Goal: Task Accomplishment & Management: Use online tool/utility

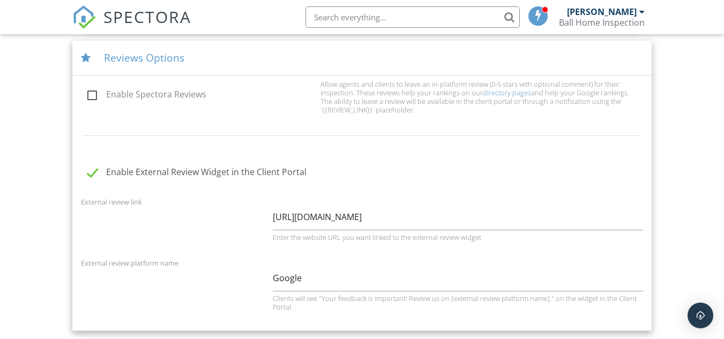
scroll to position [214, 0]
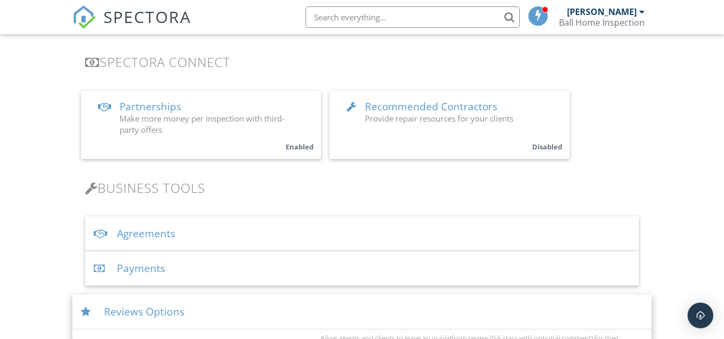
click at [78, 9] on img at bounding box center [84, 17] width 24 height 24
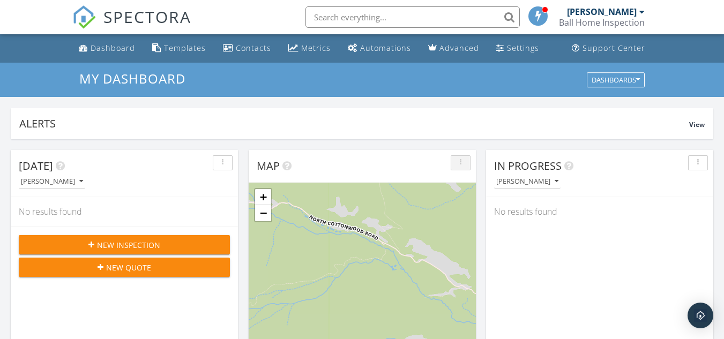
click at [460, 164] on icon "button" at bounding box center [461, 163] width 2 height 8
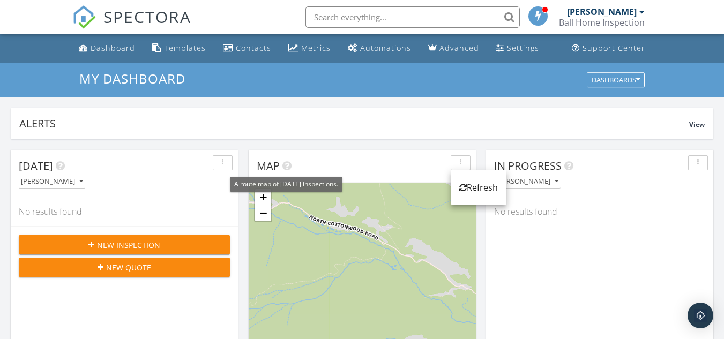
click at [287, 165] on icon at bounding box center [287, 166] width 9 height 11
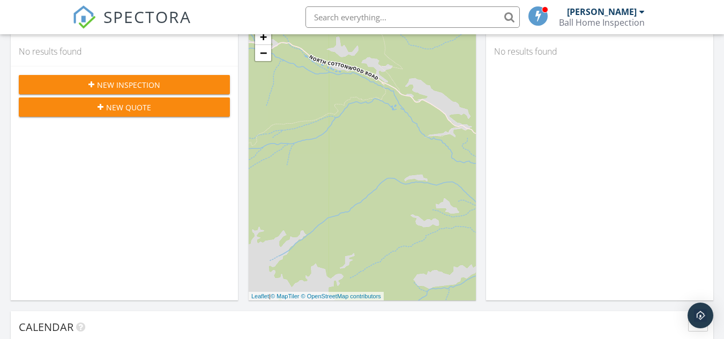
scroll to position [161, 0]
click at [267, 53] on link "−" at bounding box center [263, 52] width 16 height 16
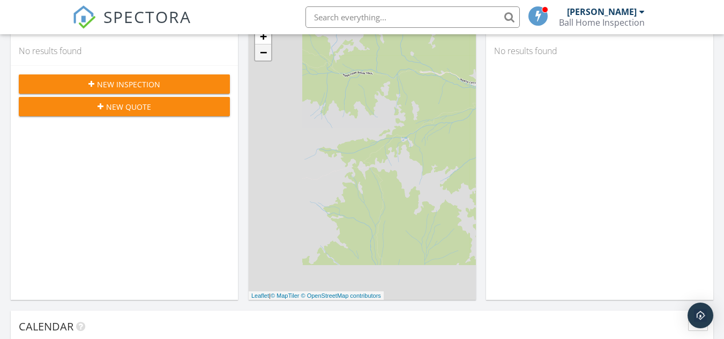
click at [267, 53] on link "−" at bounding box center [263, 52] width 16 height 16
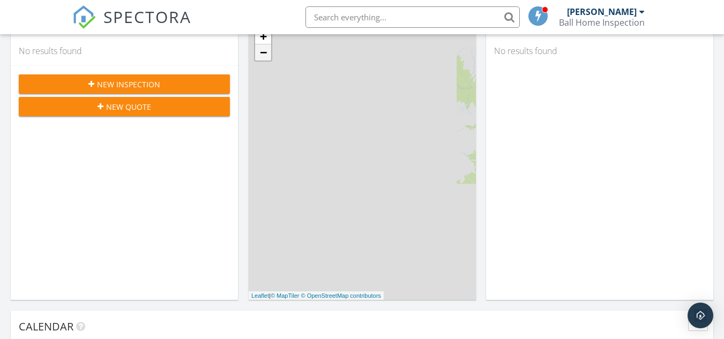
click at [267, 53] on link "−" at bounding box center [263, 52] width 16 height 16
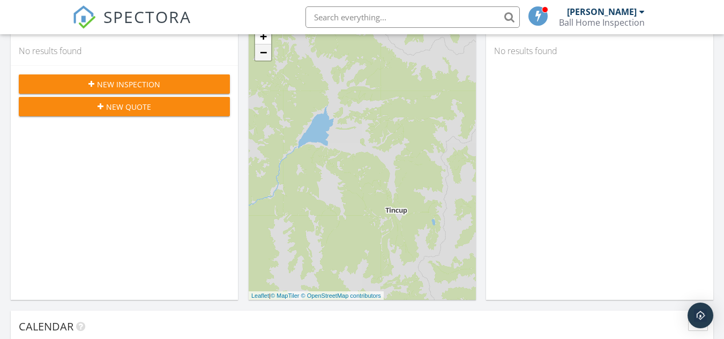
click at [262, 55] on link "−" at bounding box center [263, 52] width 16 height 16
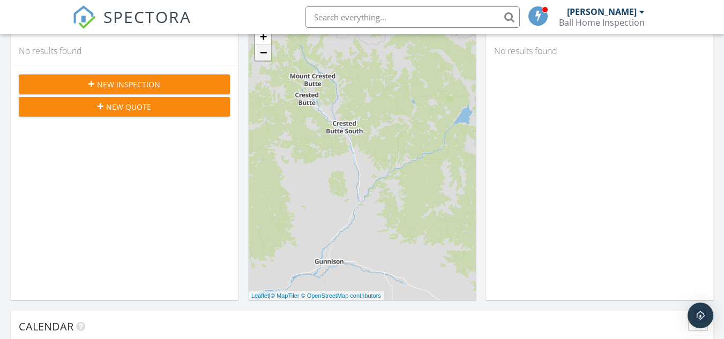
click at [262, 55] on link "−" at bounding box center [263, 52] width 16 height 16
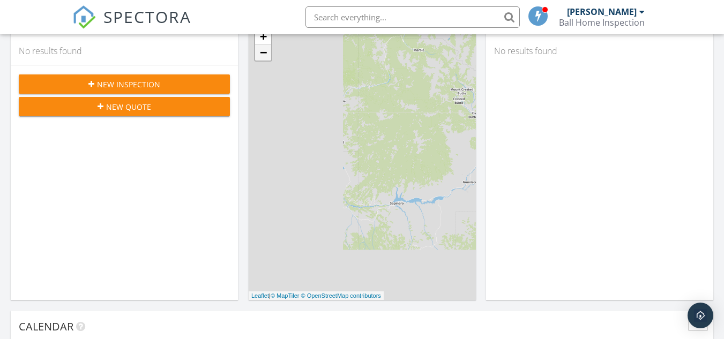
click at [262, 55] on link "−" at bounding box center [263, 52] width 16 height 16
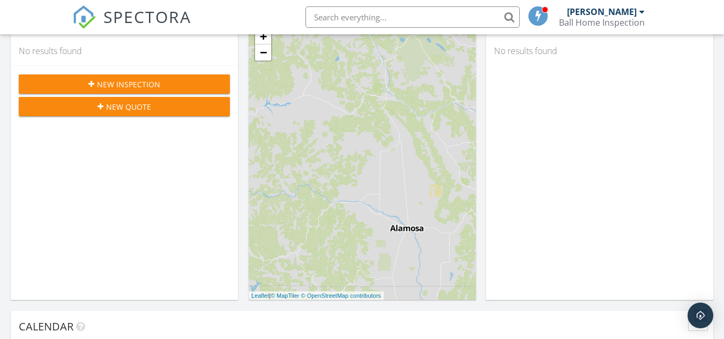
drag, startPoint x: 447, startPoint y: 175, endPoint x: 208, endPoint y: 129, distance: 243.1
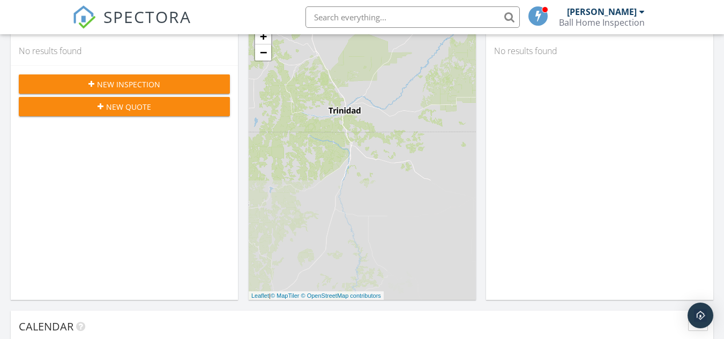
drag, startPoint x: 429, startPoint y: 280, endPoint x: 233, endPoint y: 124, distance: 249.9
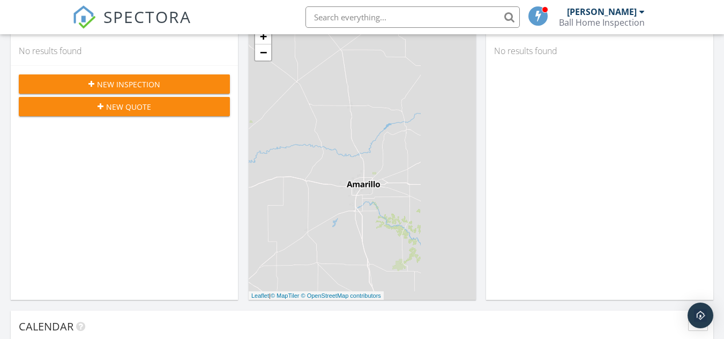
drag, startPoint x: 421, startPoint y: 256, endPoint x: 178, endPoint y: 93, distance: 292.9
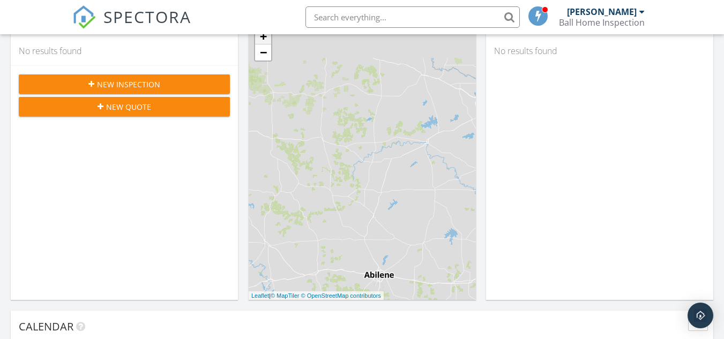
drag, startPoint x: 445, startPoint y: 274, endPoint x: 257, endPoint y: 38, distance: 302.6
click at [257, 38] on div "+ − Leaflet | © MapTiler © OpenStreetMap contributors" at bounding box center [362, 161] width 227 height 278
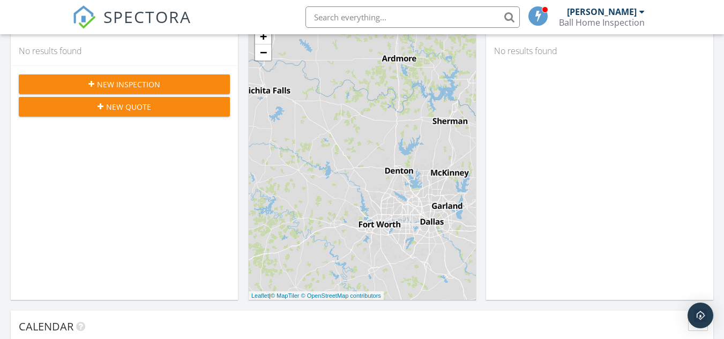
drag, startPoint x: 454, startPoint y: 165, endPoint x: 216, endPoint y: 150, distance: 238.5
click at [265, 37] on link "+" at bounding box center [263, 36] width 16 height 16
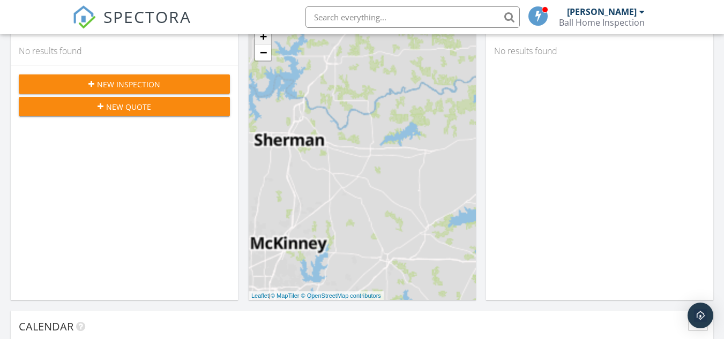
click at [265, 37] on link "+" at bounding box center [263, 36] width 16 height 16
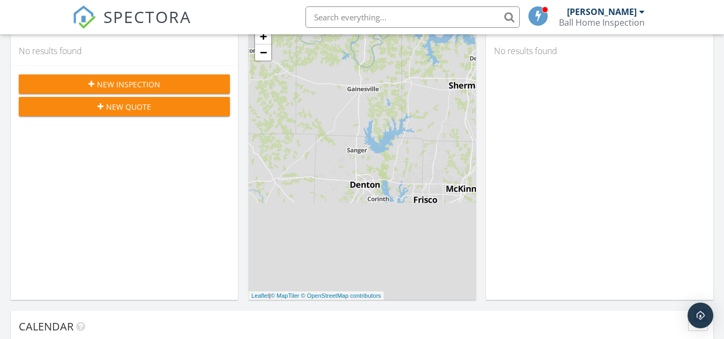
drag, startPoint x: 325, startPoint y: 214, endPoint x: 505, endPoint y: 159, distance: 187.9
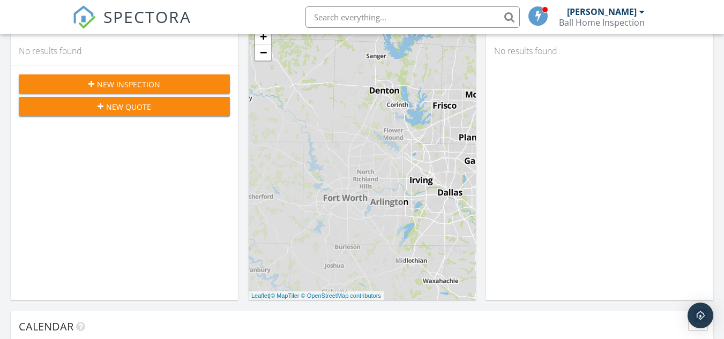
drag, startPoint x: 370, startPoint y: 211, endPoint x: 388, endPoint y: 115, distance: 97.7
click at [388, 115] on div "+ − Leaflet | © MapTiler © OpenStreetMap contributors" at bounding box center [362, 161] width 227 height 278
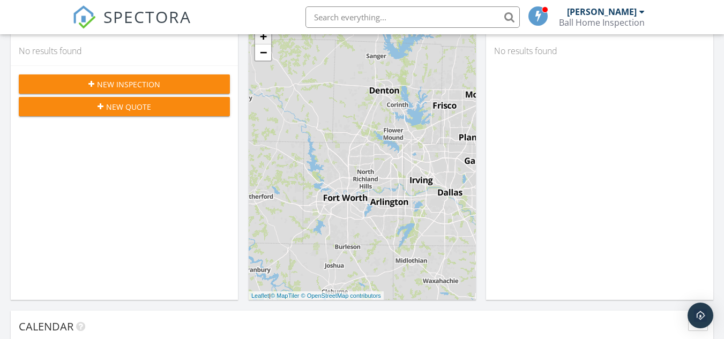
click at [266, 40] on link "+" at bounding box center [263, 36] width 16 height 16
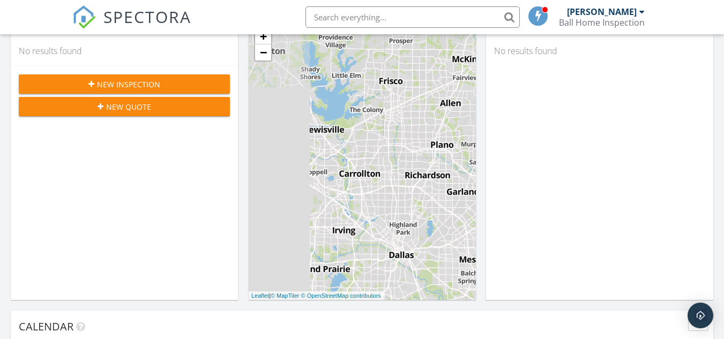
drag, startPoint x: 294, startPoint y: 204, endPoint x: 414, endPoint y: 175, distance: 122.9
click at [414, 175] on div "+ − Leaflet | © MapTiler © OpenStreetMap contributors" at bounding box center [362, 161] width 227 height 278
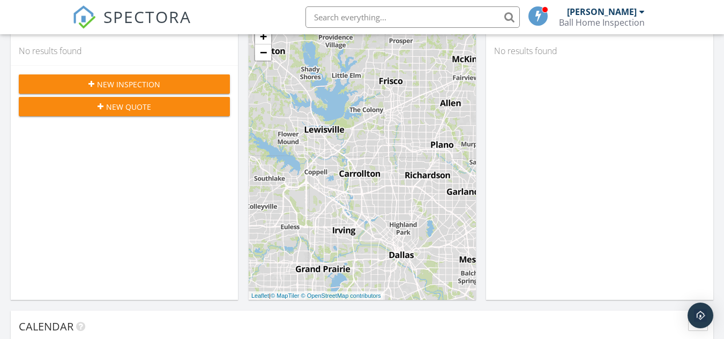
scroll to position [107, 0]
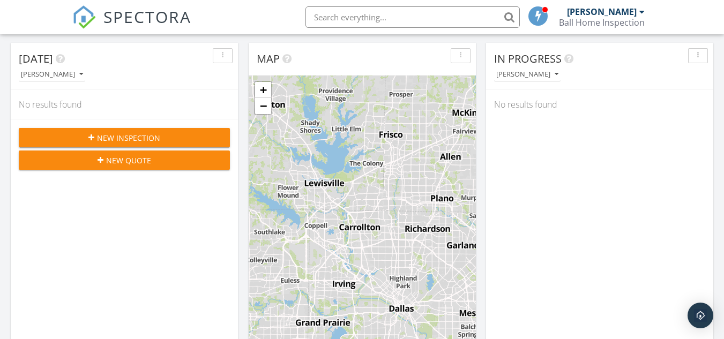
click at [361, 21] on input "text" at bounding box center [413, 16] width 214 height 21
click at [507, 15] on input "address" at bounding box center [413, 16] width 214 height 21
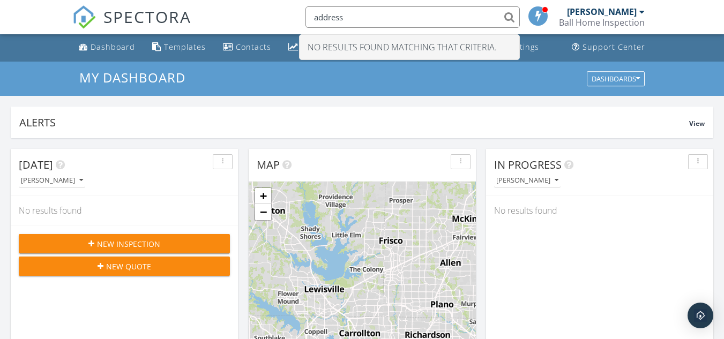
scroll to position [0, 0]
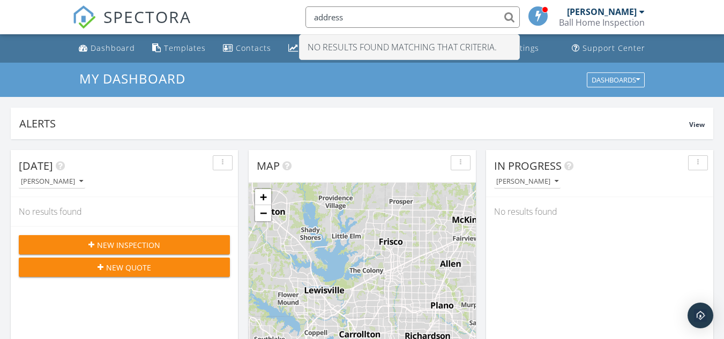
type input "address"
click at [538, 16] on span at bounding box center [538, 16] width 11 height 10
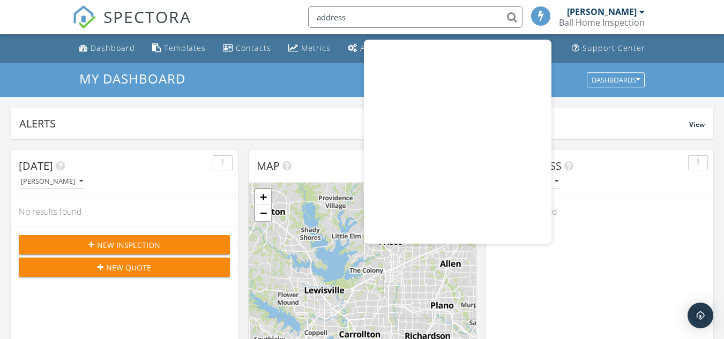
click at [242, 83] on h3 "My Dashboard" at bounding box center [362, 78] width 566 height 14
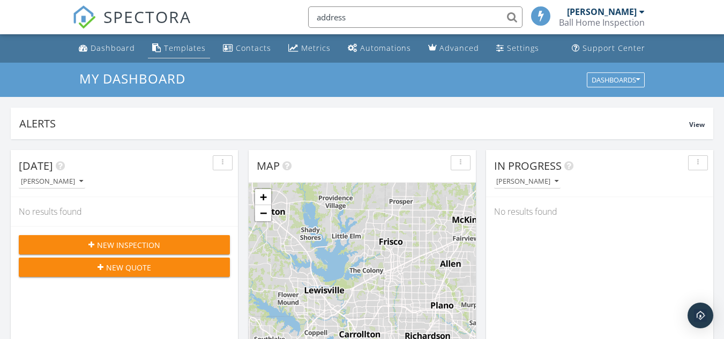
click at [165, 47] on div "Templates" at bounding box center [185, 48] width 42 height 10
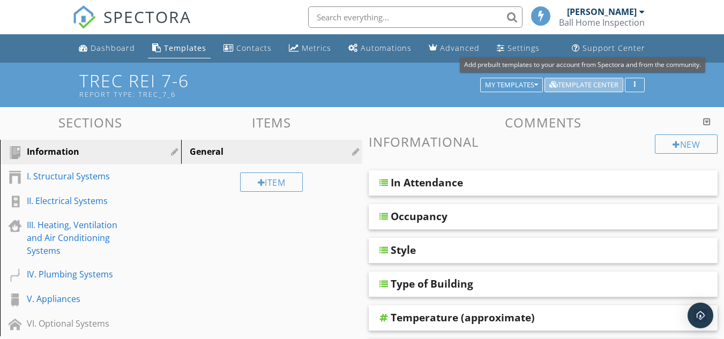
click at [612, 87] on div "Template Center" at bounding box center [583, 85] width 69 height 8
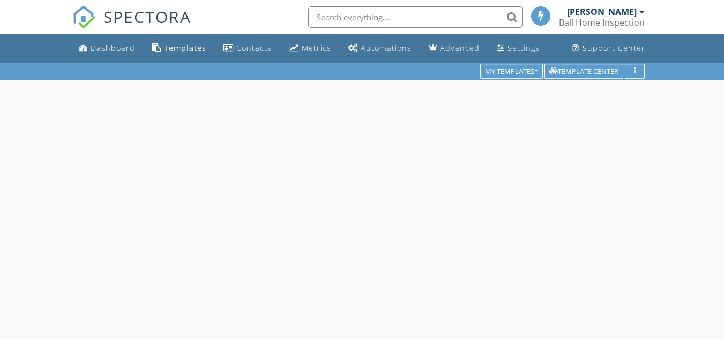
scroll to position [63, 0]
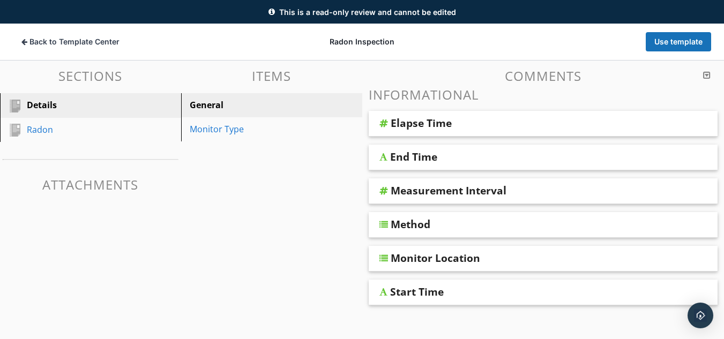
click at [449, 225] on div "Method" at bounding box center [514, 224] width 246 height 13
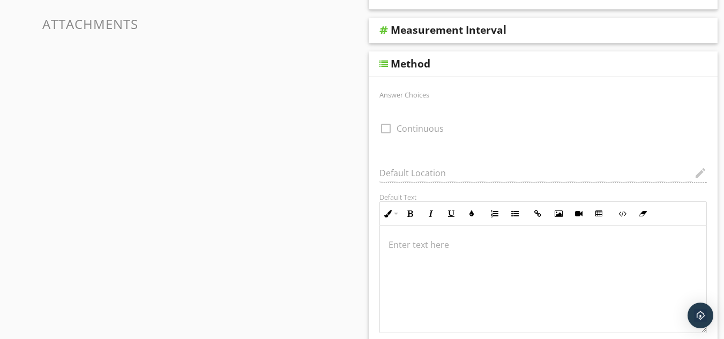
scroll to position [0, 0]
click at [427, 61] on div "Method" at bounding box center [411, 63] width 40 height 13
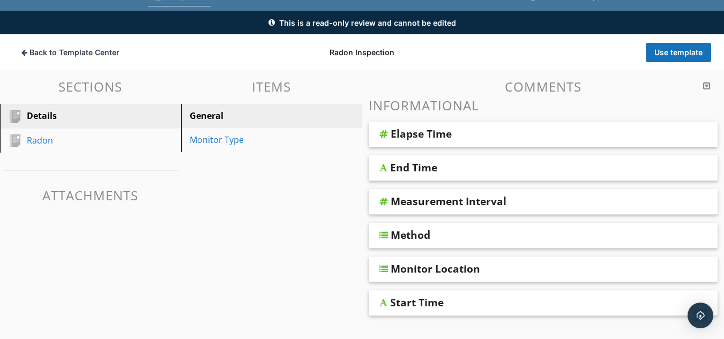
scroll to position [24, 0]
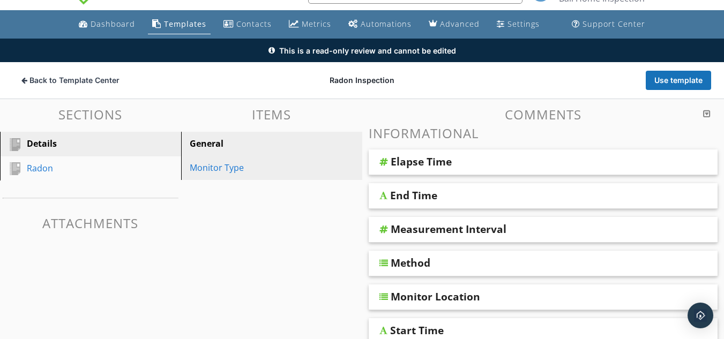
click at [207, 166] on div "Monitor Type" at bounding box center [253, 167] width 127 height 13
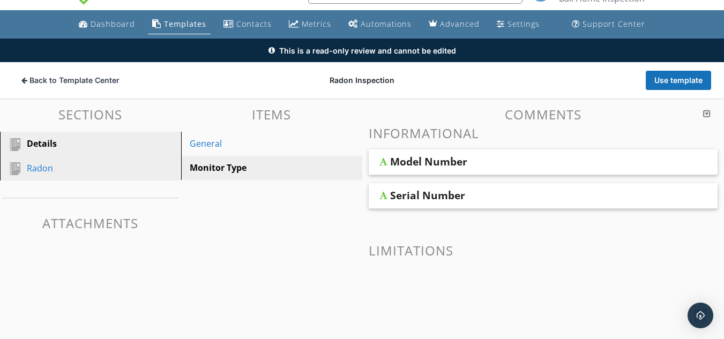
click at [41, 164] on div "Radon" at bounding box center [78, 168] width 103 height 13
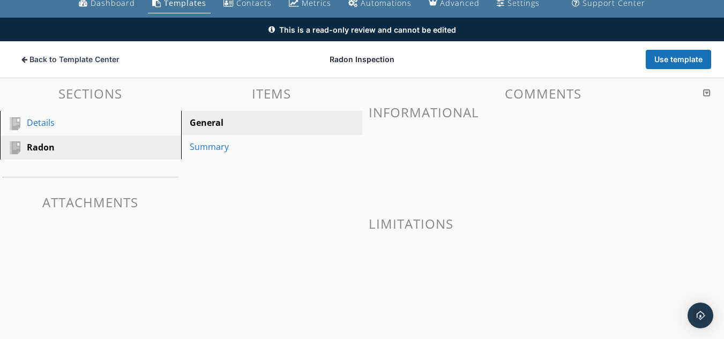
scroll to position [63, 0]
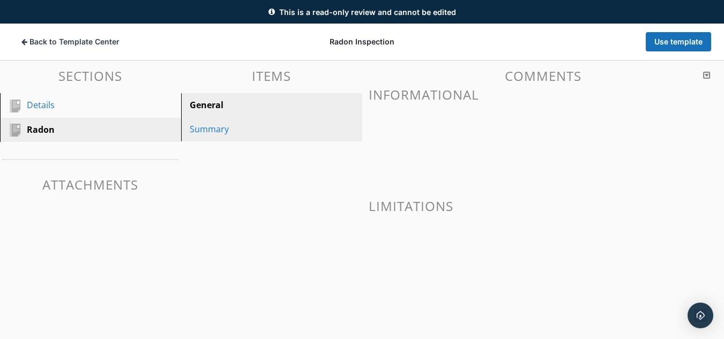
click at [216, 132] on div "Summary" at bounding box center [253, 129] width 127 height 13
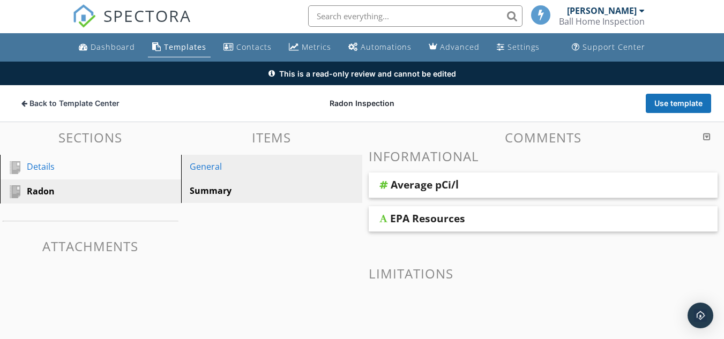
scroll to position [0, 0]
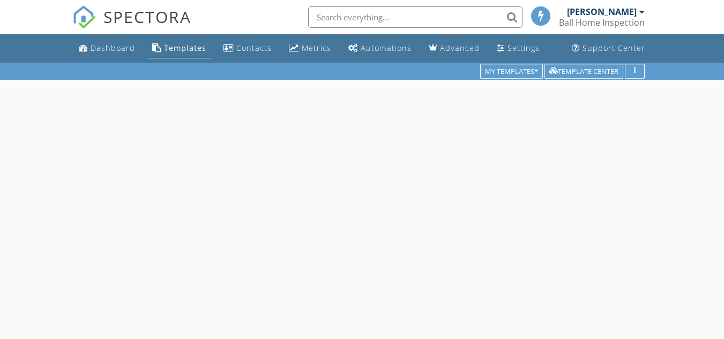
scroll to position [63, 0]
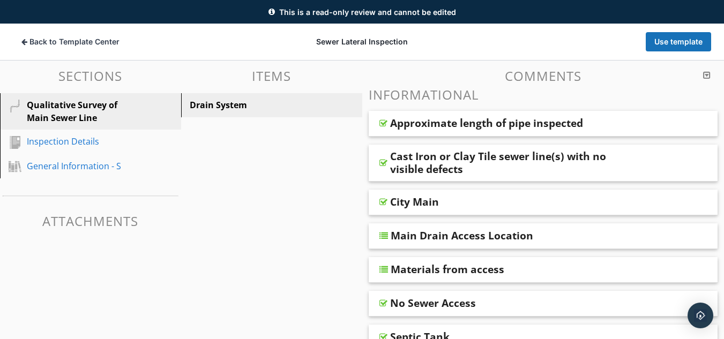
click at [459, 164] on div "Cast Iron or Clay Tile sewer line(s) with no visible defects" at bounding box center [513, 163] width 246 height 26
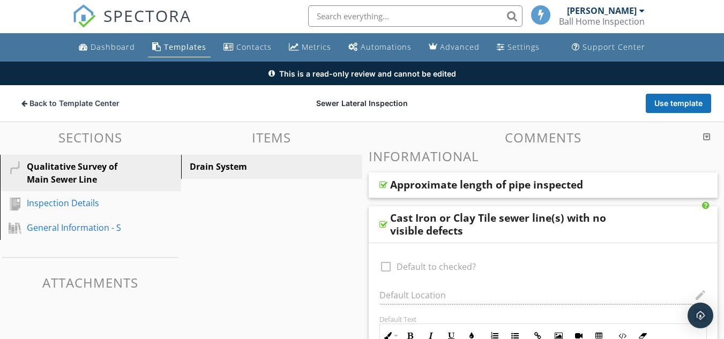
scroll to position [0, 0]
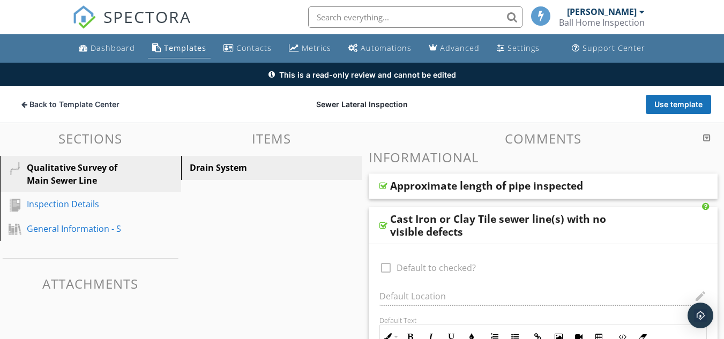
click at [454, 182] on div "Approximate length of pipe inspected" at bounding box center [486, 186] width 193 height 13
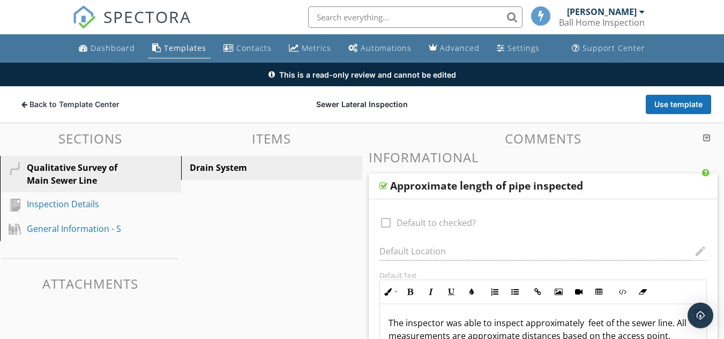
click at [246, 169] on div "Drain System" at bounding box center [253, 167] width 127 height 13
click at [401, 185] on div "Approximate length of pipe inspected" at bounding box center [486, 186] width 193 height 13
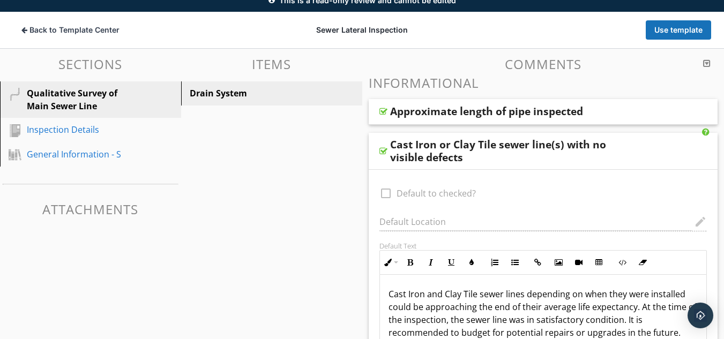
scroll to position [107, 0]
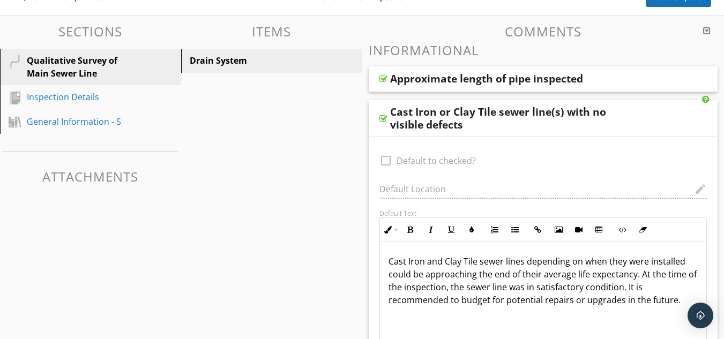
click at [406, 128] on div "Cast Iron or Clay Tile sewer line(s) with no visible defects" at bounding box center [513, 119] width 246 height 26
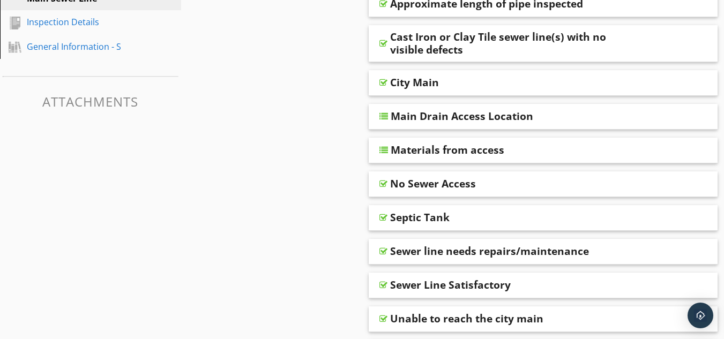
scroll to position [214, 0]
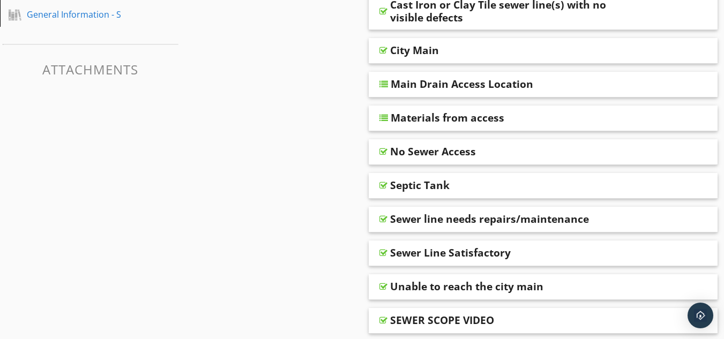
click at [462, 82] on div "Main Drain Access Location" at bounding box center [462, 84] width 143 height 13
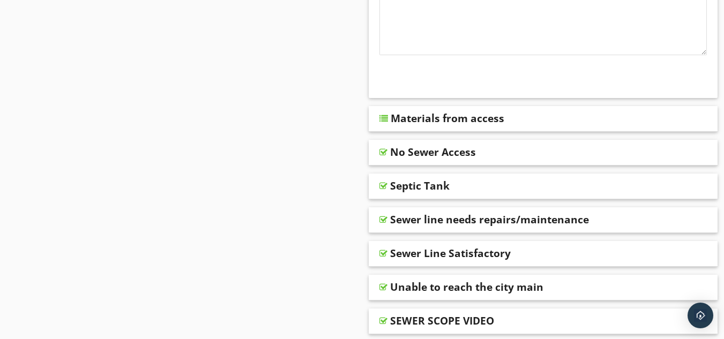
scroll to position [590, 0]
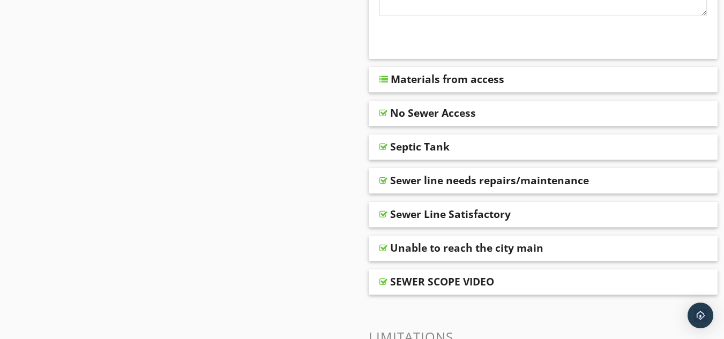
click at [425, 142] on div "Septic Tank" at bounding box center [420, 146] width 60 height 13
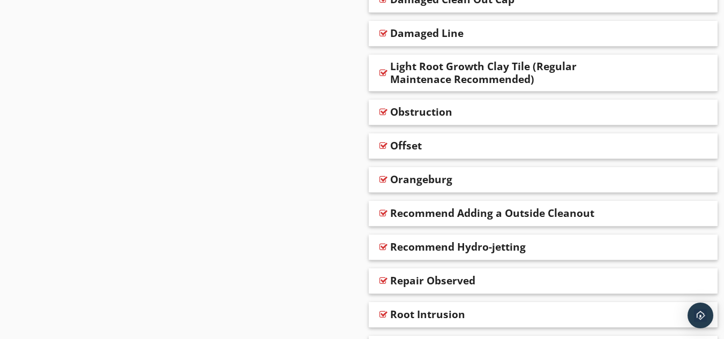
scroll to position [1517, 0]
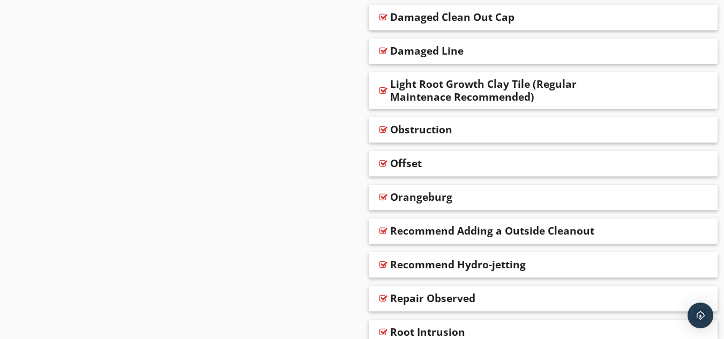
click at [438, 127] on div "Obstruction" at bounding box center [421, 129] width 62 height 13
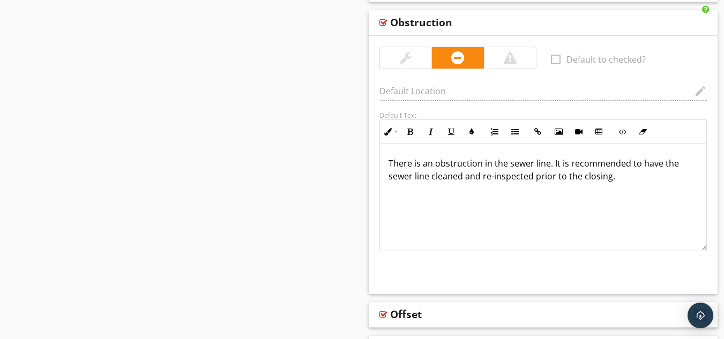
scroll to position [1, 0]
click at [469, 314] on div "Offset" at bounding box center [513, 314] width 246 height 13
click at [412, 313] on div "Offset" at bounding box center [406, 314] width 32 height 13
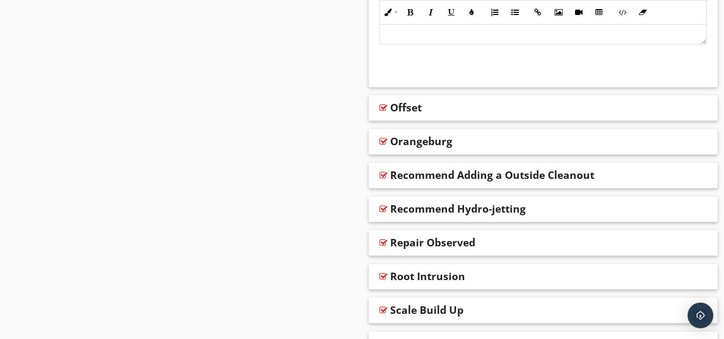
scroll to position [1839, 0]
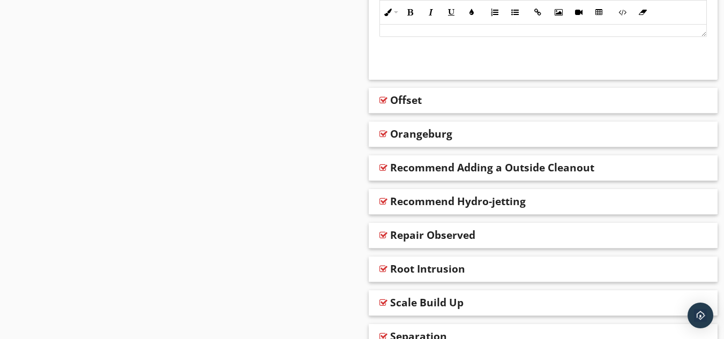
click at [393, 98] on div "Offset" at bounding box center [406, 100] width 32 height 13
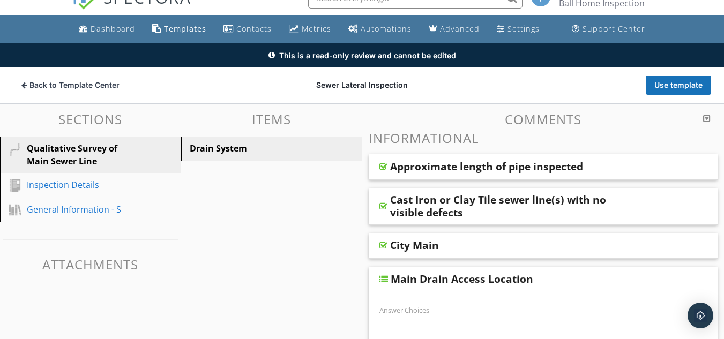
scroll to position [0, 0]
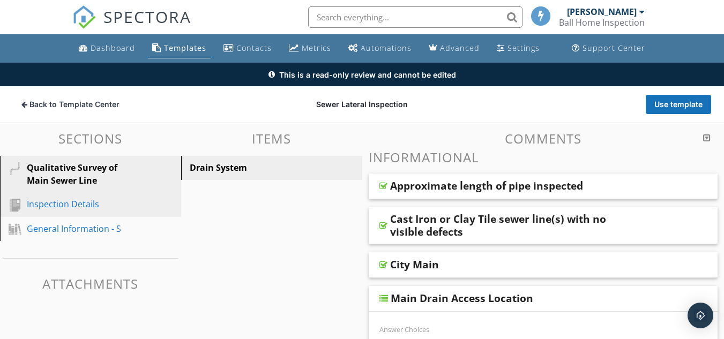
click at [44, 207] on div "Inspection Details" at bounding box center [78, 204] width 103 height 13
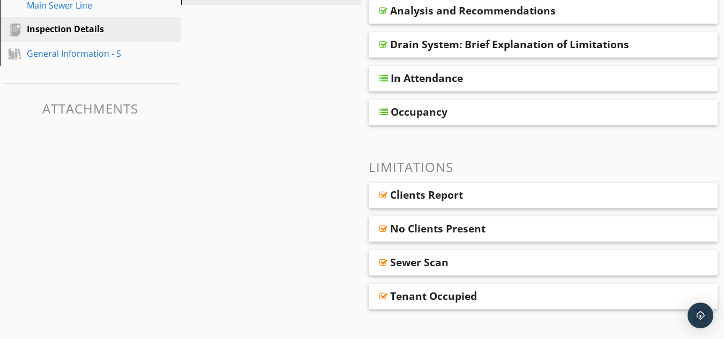
scroll to position [191, 0]
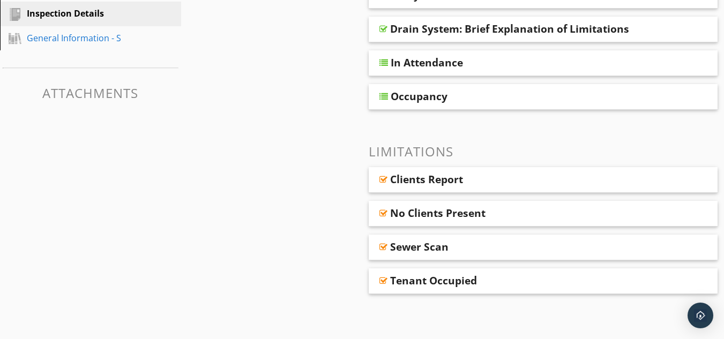
click at [430, 179] on div "Clients Report" at bounding box center [426, 179] width 73 height 13
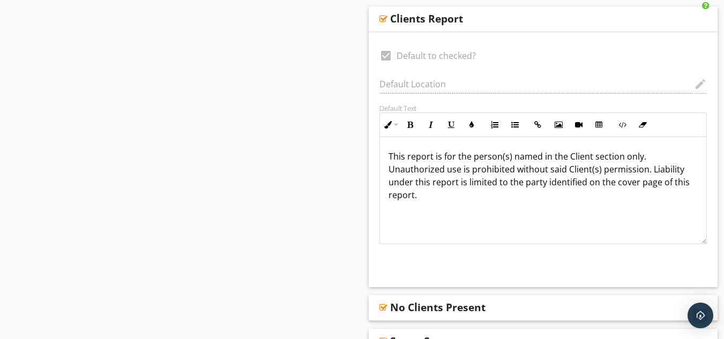
scroll to position [1, 0]
click at [415, 17] on div "Clients Report" at bounding box center [426, 18] width 73 height 13
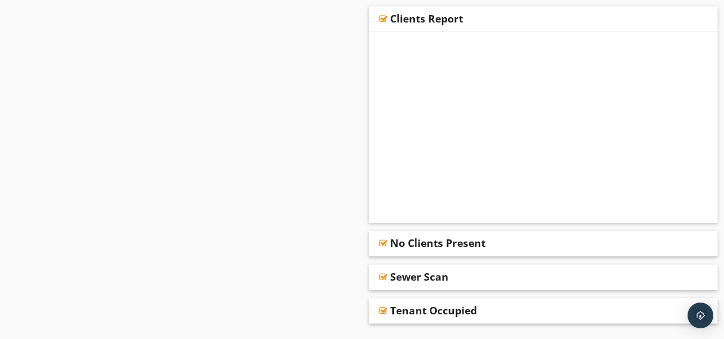
scroll to position [191, 0]
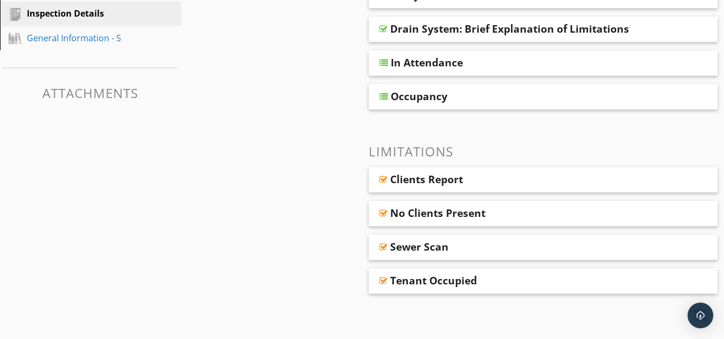
click at [428, 247] on div "Sewer Scan" at bounding box center [419, 247] width 58 height 13
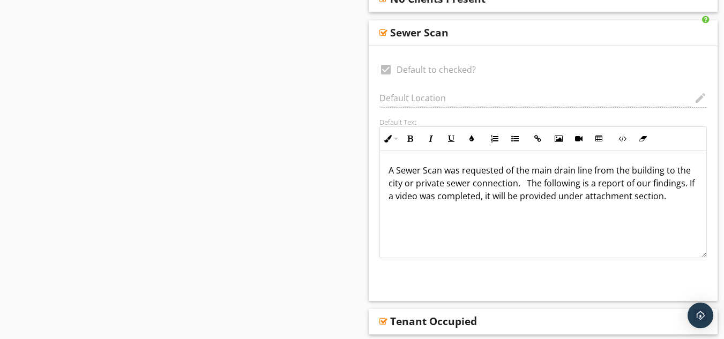
scroll to position [1, 0]
click at [417, 31] on div "Sewer Scan" at bounding box center [419, 32] width 58 height 13
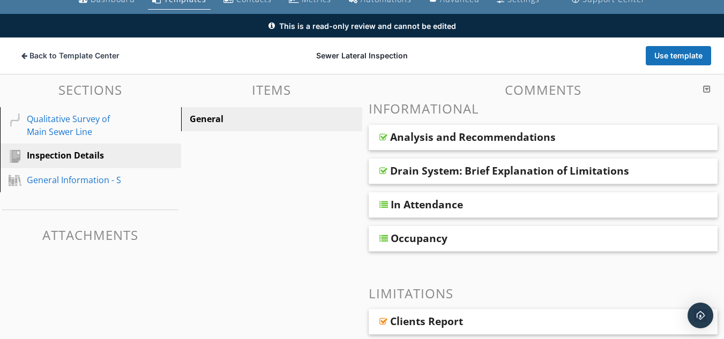
scroll to position [30, 0]
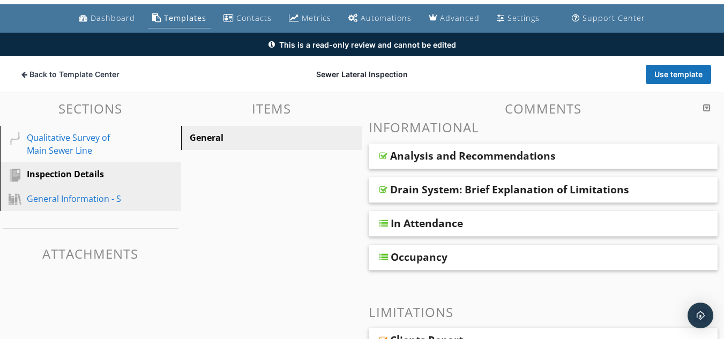
click at [66, 200] on div "General Information - S" at bounding box center [78, 198] width 103 height 13
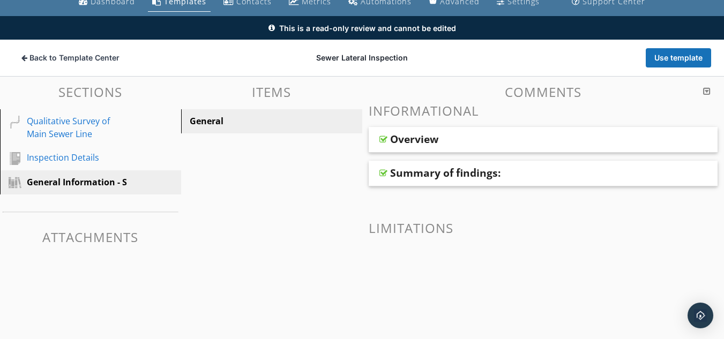
scroll to position [63, 0]
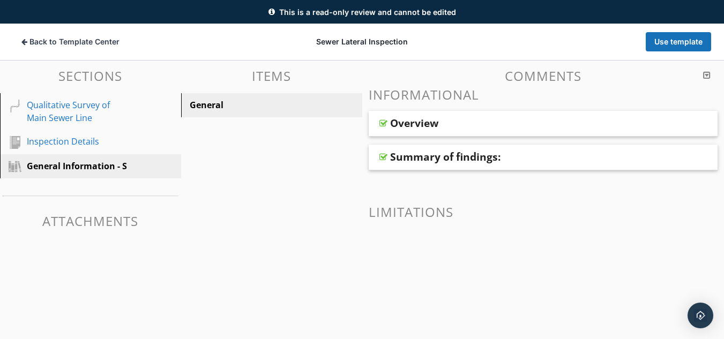
click at [424, 123] on div "Overview" at bounding box center [414, 123] width 48 height 13
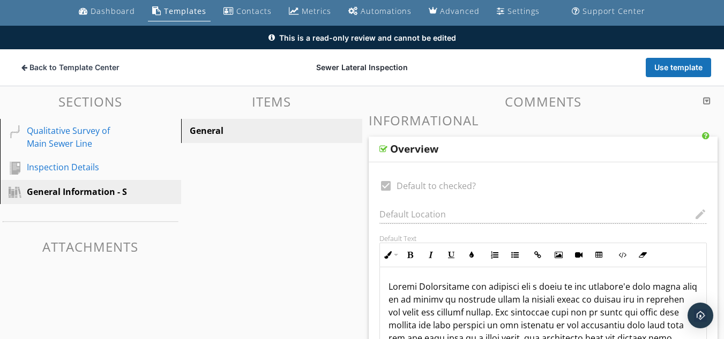
scroll to position [0, 0]
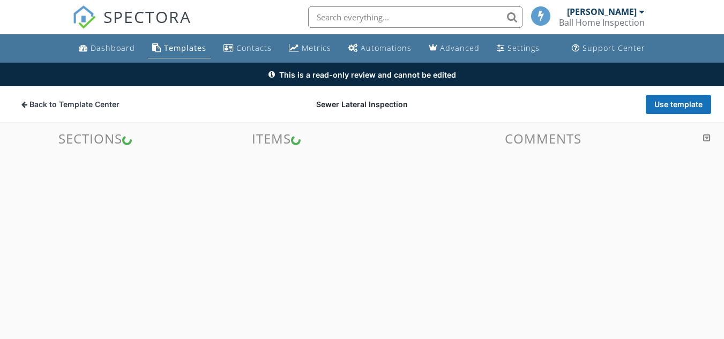
scroll to position [63, 0]
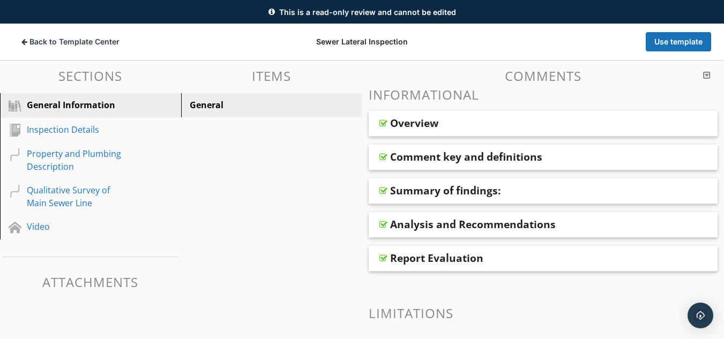
click at [516, 158] on div "Comment key and definitions" at bounding box center [466, 157] width 152 height 13
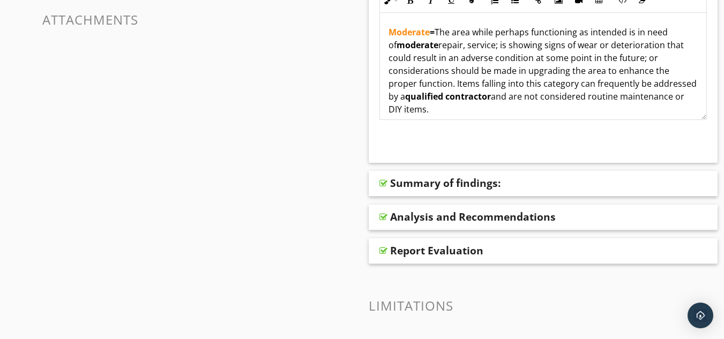
scroll to position [331, 0]
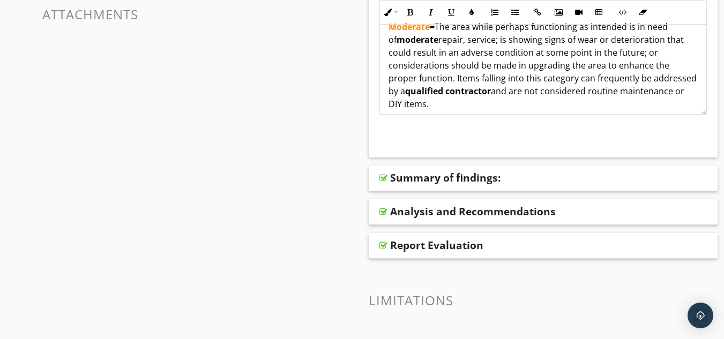
click at [446, 177] on div "Summary of findings:" at bounding box center [445, 178] width 110 height 13
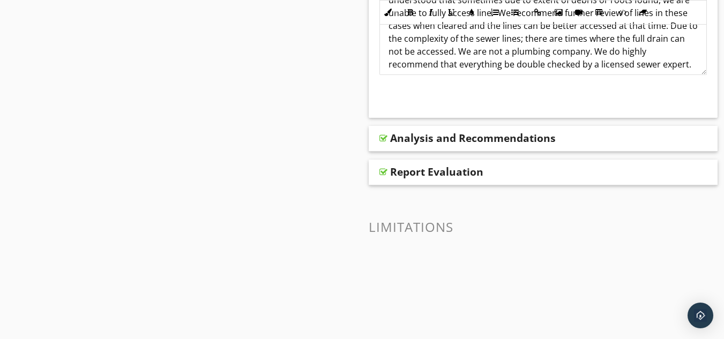
scroll to position [662, 0]
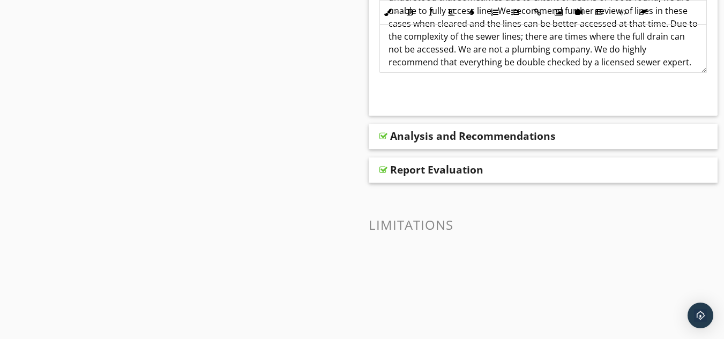
click at [478, 139] on div "Analysis and Recommendations" at bounding box center [473, 136] width 166 height 13
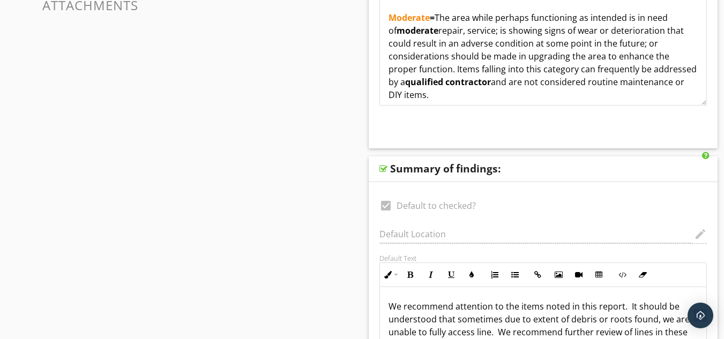
scroll to position [125, 0]
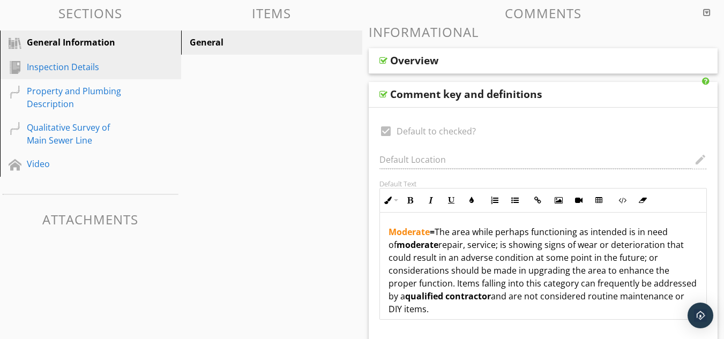
click at [31, 68] on div "Inspection Details" at bounding box center [78, 67] width 103 height 13
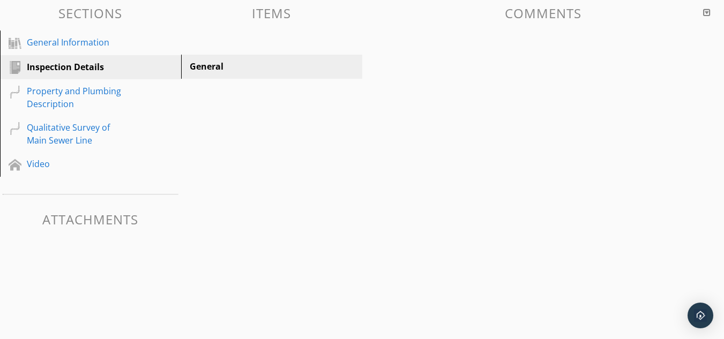
scroll to position [123, 0]
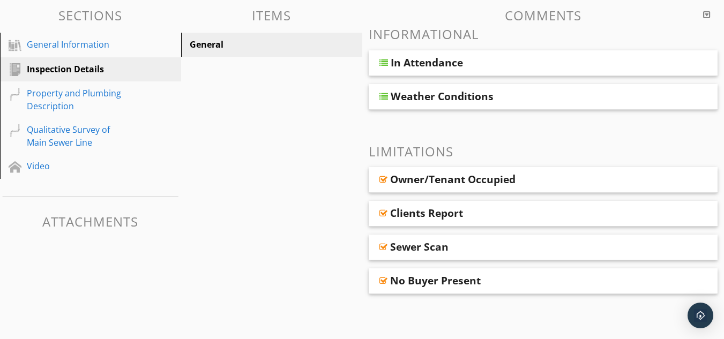
click at [432, 215] on div "Clients Report" at bounding box center [426, 213] width 73 height 13
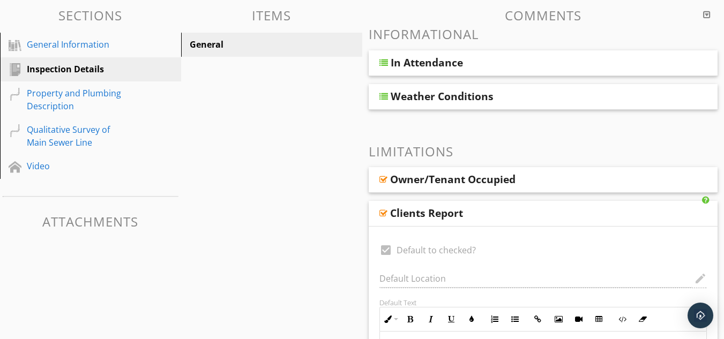
scroll to position [125, 0]
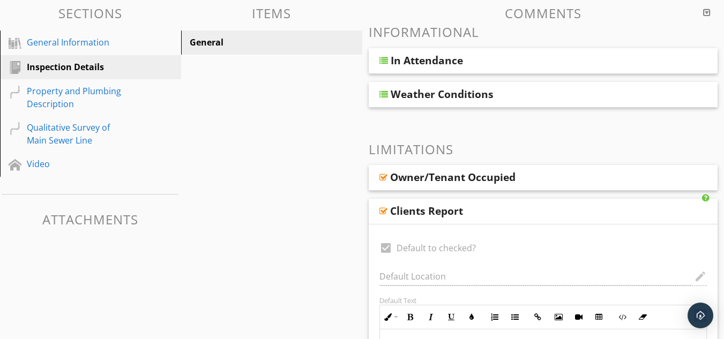
click at [403, 213] on div "Clients Report" at bounding box center [426, 211] width 73 height 13
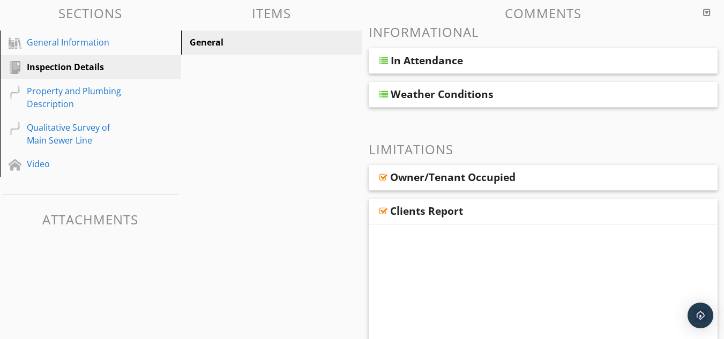
scroll to position [123, 0]
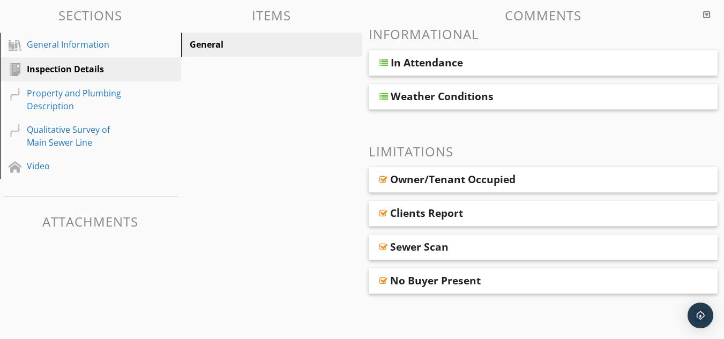
click at [425, 247] on div "Sewer Scan" at bounding box center [419, 247] width 58 height 13
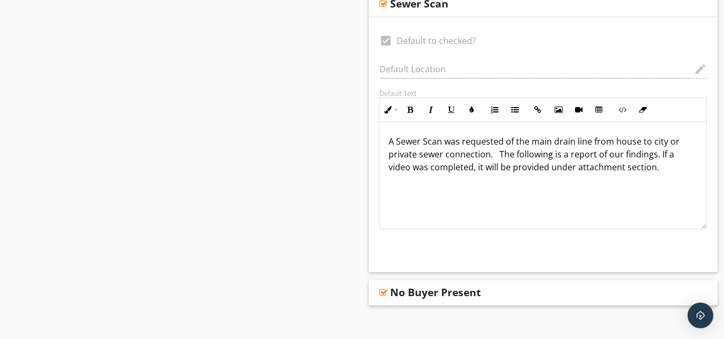
scroll to position [378, 0]
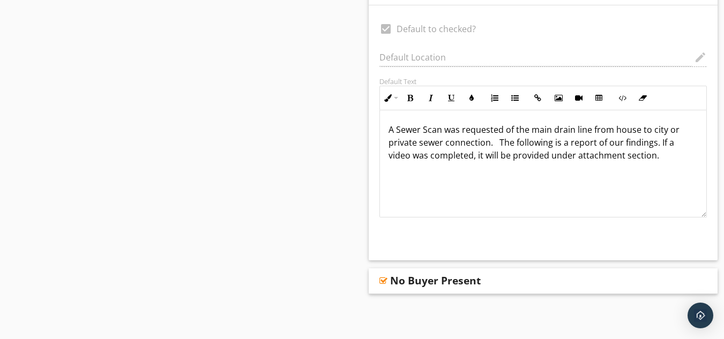
click at [247, 170] on div "Sections General Information Inspection Details Property and Plumbing Descripti…" at bounding box center [362, 37] width 724 height 584
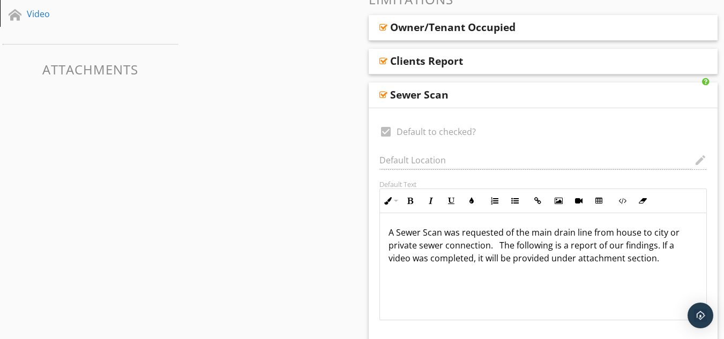
scroll to position [271, 0]
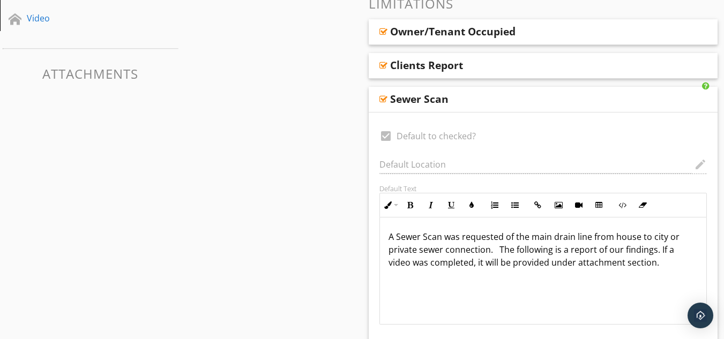
click at [400, 94] on div "Sewer Scan" at bounding box center [419, 99] width 58 height 13
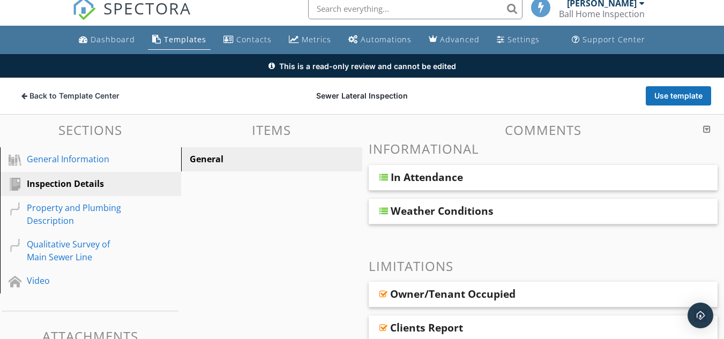
scroll to position [0, 0]
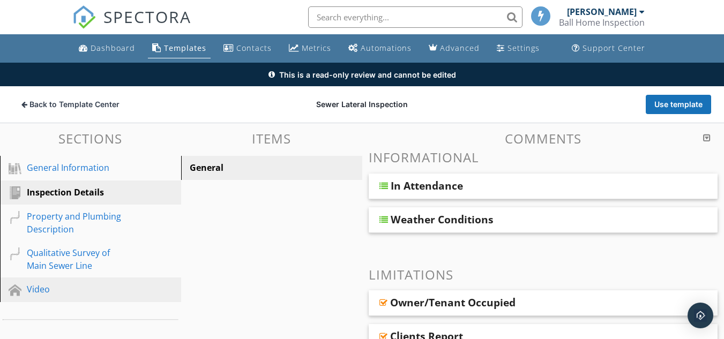
click at [35, 288] on div "Video" at bounding box center [78, 289] width 103 height 13
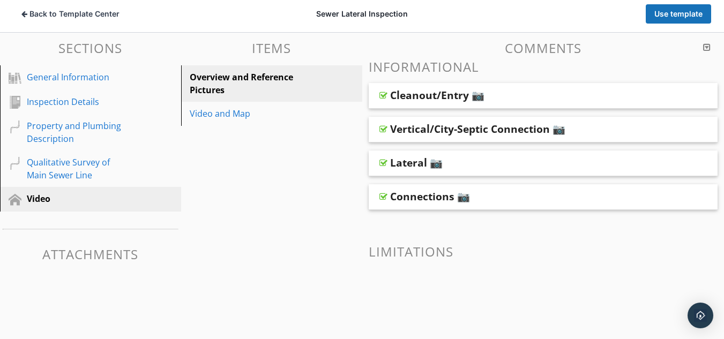
scroll to position [107, 0]
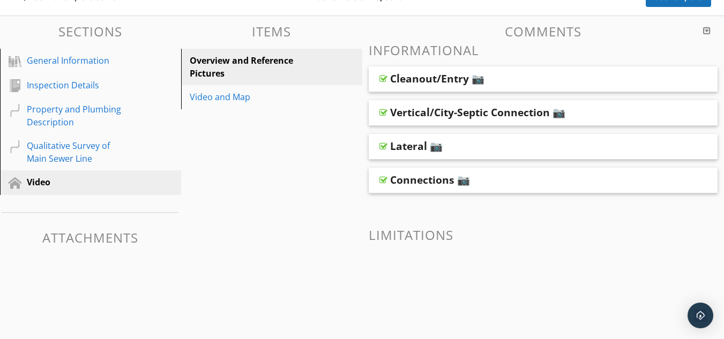
click at [409, 76] on div "Cleanout/Entry 📷" at bounding box center [437, 78] width 94 height 13
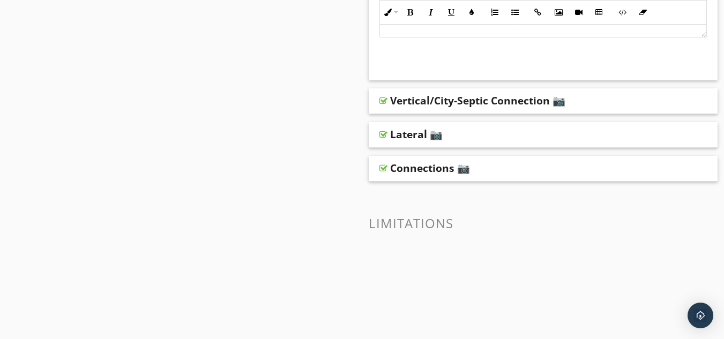
scroll to position [375, 0]
click at [435, 102] on div "Vertical/City-Septic Connection 📷" at bounding box center [477, 99] width 175 height 13
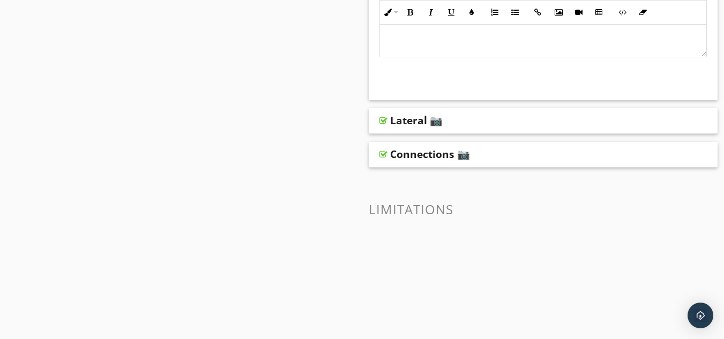
scroll to position [697, 0]
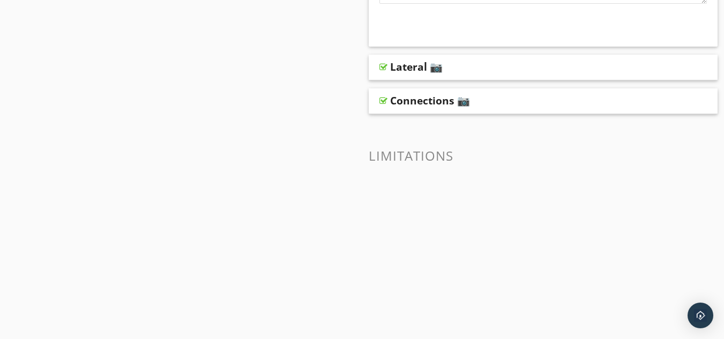
click at [438, 69] on div "Lateral 📷" at bounding box center [416, 67] width 53 height 13
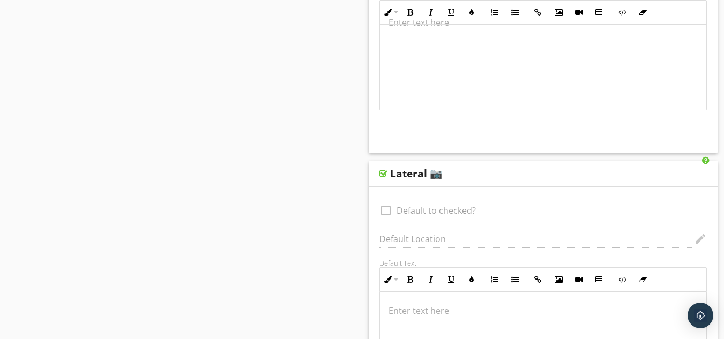
scroll to position [590, 0]
click at [436, 174] on div "Lateral 📷" at bounding box center [416, 174] width 53 height 13
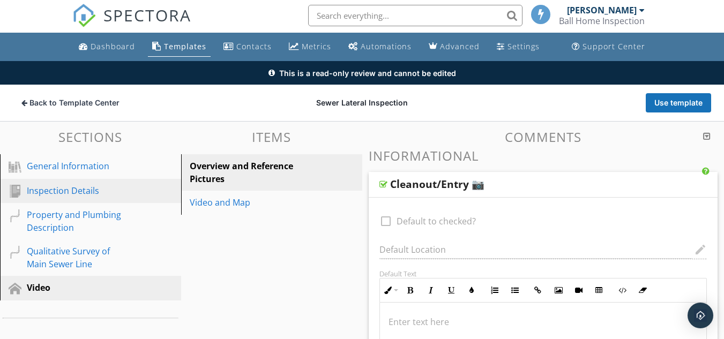
scroll to position [0, 0]
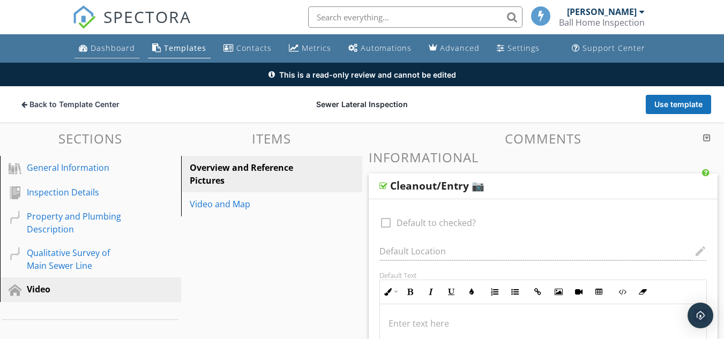
click at [116, 48] on div "Dashboard" at bounding box center [113, 48] width 44 height 10
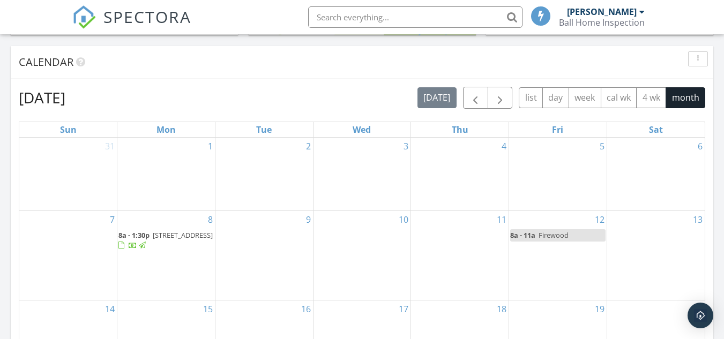
scroll to position [429, 0]
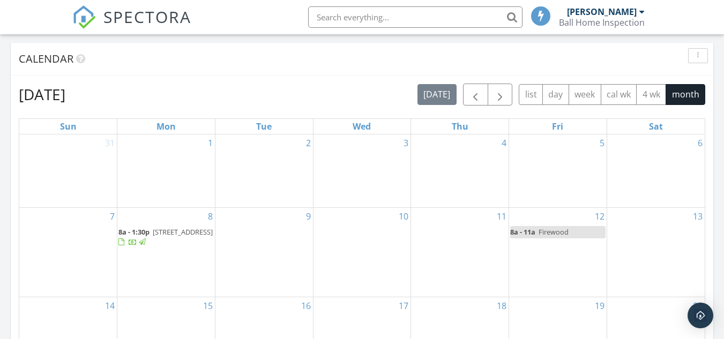
click at [545, 227] on span "Firewood" at bounding box center [554, 232] width 30 height 10
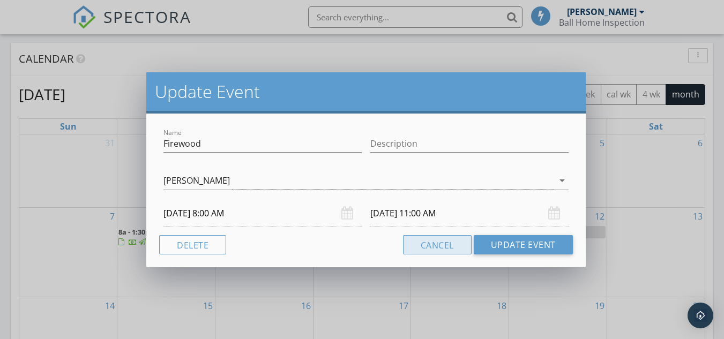
click at [450, 251] on button "Cancel" at bounding box center [437, 244] width 69 height 19
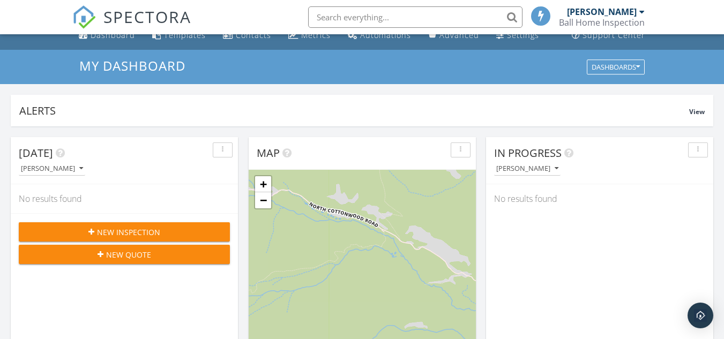
scroll to position [0, 0]
